Goal: Task Accomplishment & Management: Manage account settings

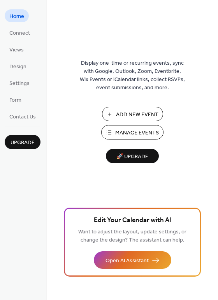
click at [140, 113] on span "Add New Event" at bounding box center [137, 115] width 42 height 8
click at [142, 131] on span "Manage Events" at bounding box center [137, 133] width 44 height 8
click at [24, 102] on link "Form" at bounding box center [15, 99] width 21 height 13
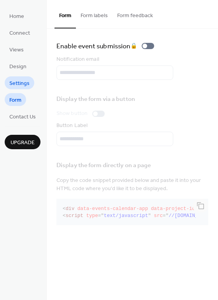
click at [24, 87] on span "Settings" at bounding box center [19, 83] width 20 height 8
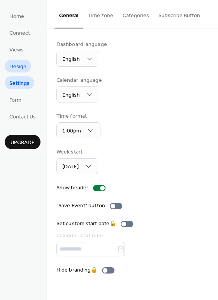
click at [18, 69] on span "Design" at bounding box center [17, 67] width 17 height 8
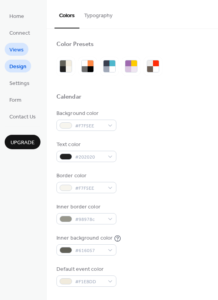
click at [19, 51] on span "Views" at bounding box center [16, 50] width 14 height 8
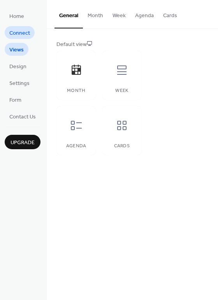
click at [18, 31] on span "Connect" at bounding box center [19, 33] width 21 height 8
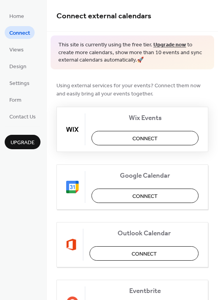
click at [149, 138] on span "Connect" at bounding box center [144, 138] width 25 height 8
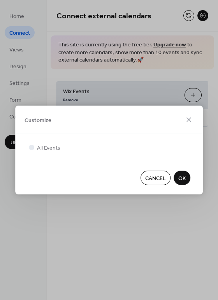
click at [182, 177] on span "OK" at bounding box center [181, 179] width 7 height 8
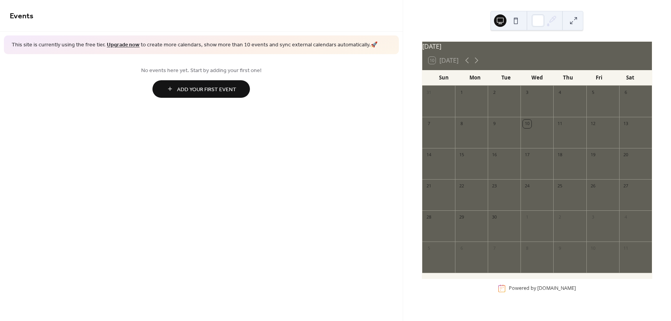
click at [208, 90] on span "Add Your First Event" at bounding box center [206, 89] width 59 height 8
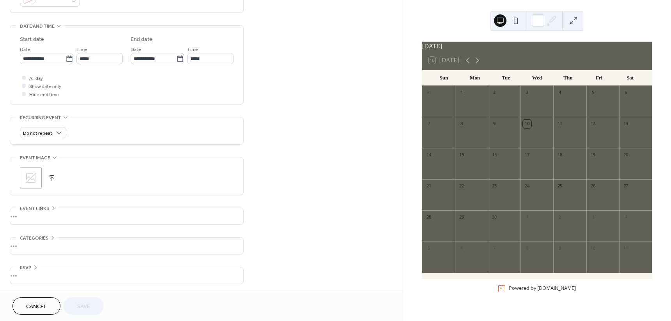
scroll to position [230, 0]
click at [48, 127] on div "Do not repeat" at bounding box center [43, 131] width 46 height 11
click at [119, 117] on div "•••" at bounding box center [126, 116] width 233 height 1
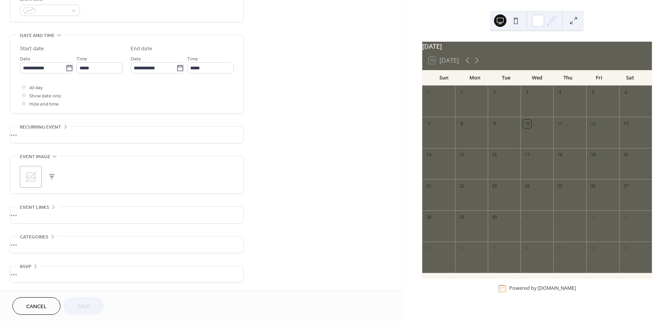
scroll to position [219, 0]
click at [42, 212] on div "•••" at bounding box center [126, 215] width 233 height 16
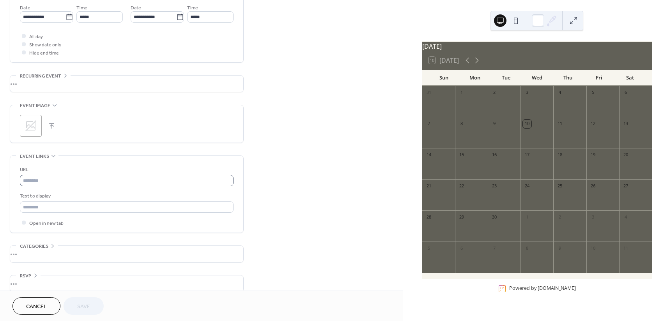
scroll to position [279, 0]
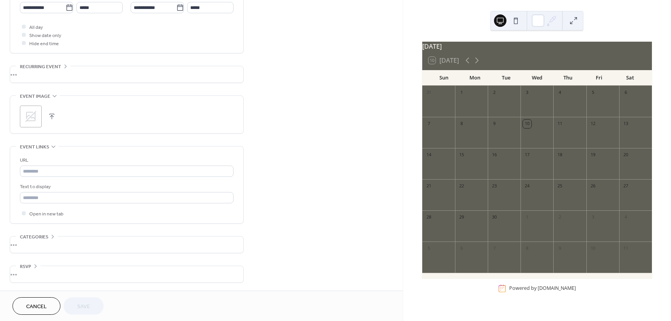
click at [39, 309] on span "Cancel" at bounding box center [36, 307] width 21 height 8
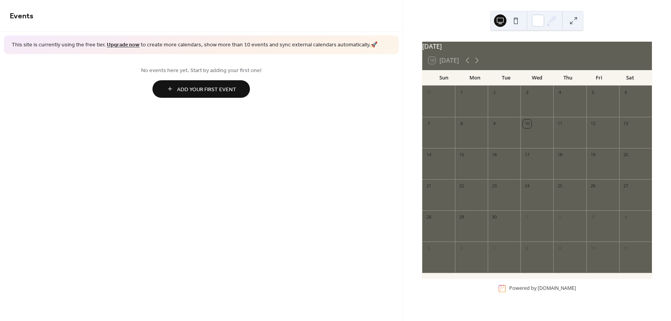
click at [196, 90] on span "Add Your First Event" at bounding box center [206, 89] width 59 height 8
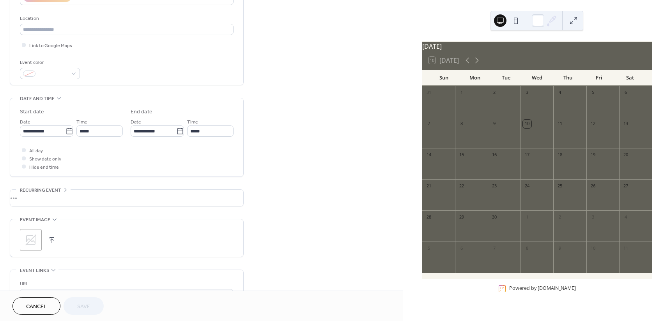
scroll to position [279, 0]
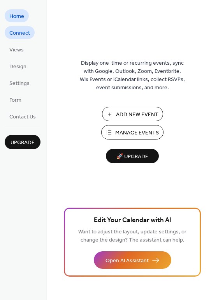
click at [27, 37] on span "Connect" at bounding box center [19, 33] width 21 height 8
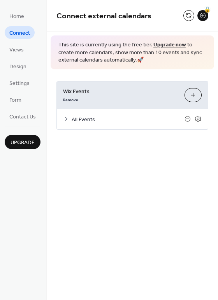
click at [84, 118] on span "All Events" at bounding box center [128, 119] width 113 height 8
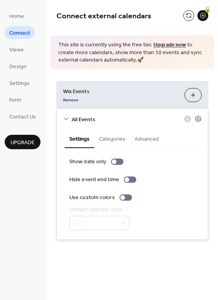
click at [115, 137] on button "Categories" at bounding box center [112, 138] width 36 height 18
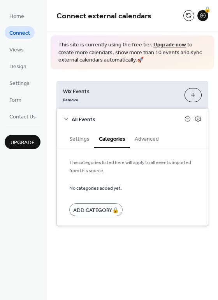
click at [144, 138] on button "Advanced" at bounding box center [147, 138] width 34 height 18
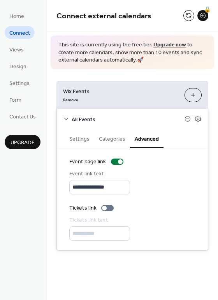
click at [108, 140] on button "Categories" at bounding box center [112, 138] width 36 height 18
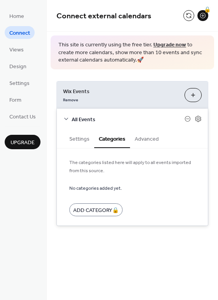
click at [77, 140] on button "Settings" at bounding box center [80, 138] width 30 height 18
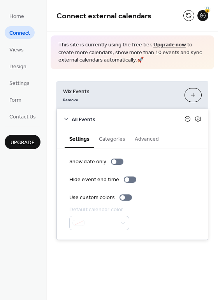
click at [188, 119] on icon at bounding box center [188, 119] width 6 height 6
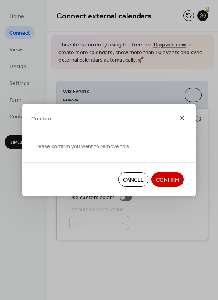
click at [182, 115] on icon at bounding box center [182, 117] width 9 height 9
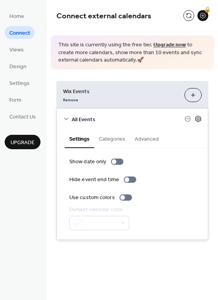
click at [199, 117] on icon at bounding box center [198, 118] width 7 height 7
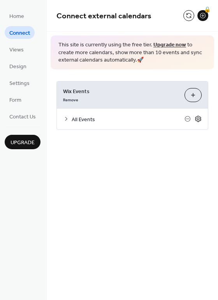
click at [199, 117] on icon at bounding box center [198, 118] width 7 height 7
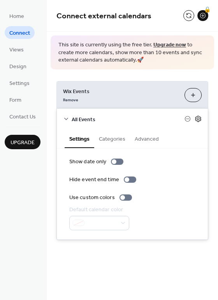
click at [199, 117] on icon at bounding box center [198, 118] width 7 height 7
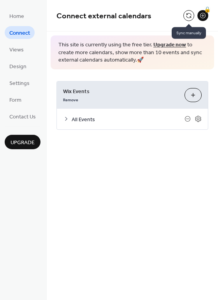
click at [187, 15] on button at bounding box center [189, 15] width 11 height 11
click at [67, 99] on link "Remove" at bounding box center [70, 99] width 15 height 8
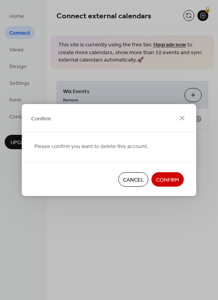
click at [165, 183] on span "Confirm" at bounding box center [167, 180] width 23 height 8
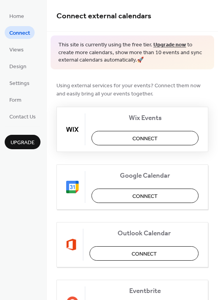
click at [148, 141] on span "Connect" at bounding box center [144, 138] width 25 height 8
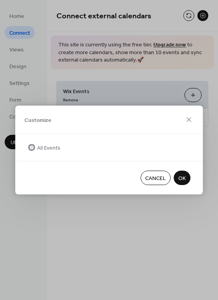
click at [33, 150] on div at bounding box center [32, 147] width 8 height 8
click at [34, 121] on span "Customize" at bounding box center [38, 120] width 27 height 8
click at [29, 147] on div at bounding box center [32, 147] width 8 height 8
click at [177, 179] on button "OK" at bounding box center [182, 178] width 17 height 14
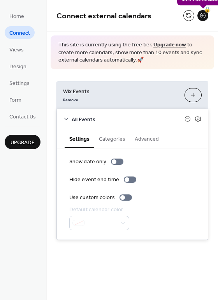
click at [201, 14] on div "🔒" at bounding box center [203, 15] width 11 height 11
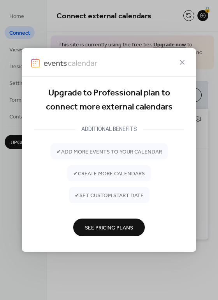
click at [118, 228] on span "See Pricing Plans" at bounding box center [109, 228] width 48 height 8
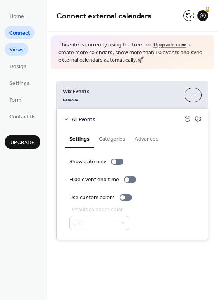
click at [24, 48] on link "Views" at bounding box center [17, 49] width 24 height 13
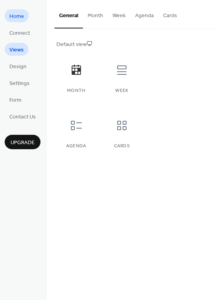
click at [20, 21] on span "Home" at bounding box center [16, 16] width 15 height 8
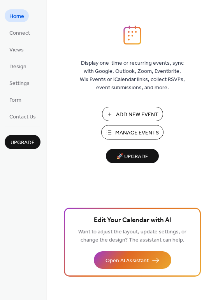
click at [129, 132] on span "Manage Events" at bounding box center [137, 133] width 44 height 8
